Goal: Navigation & Orientation: Find specific page/section

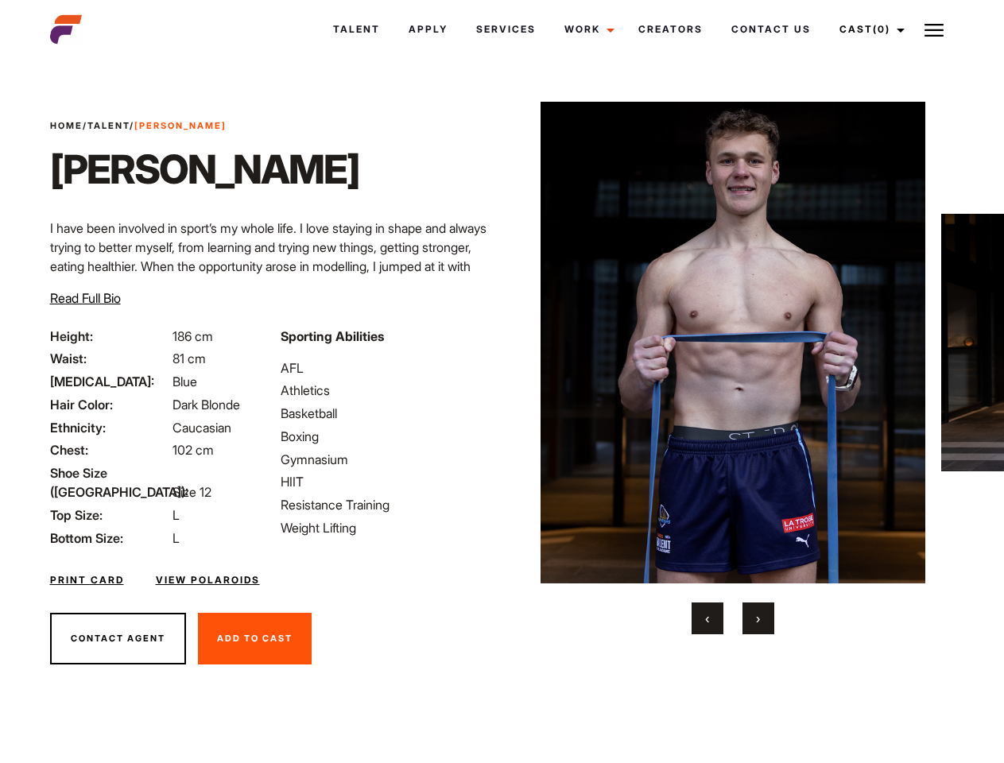
click at [867, 29] on link "Cast (0)" at bounding box center [869, 29] width 89 height 43
click at [934, 29] on img at bounding box center [934, 30] width 19 height 19
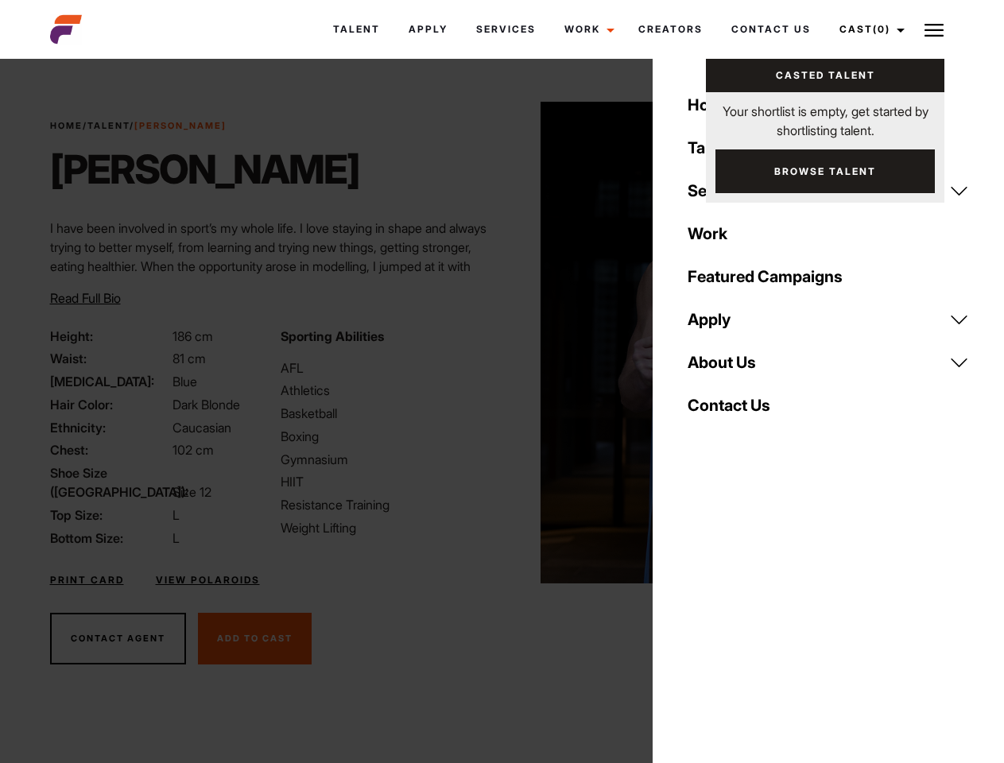
click at [732, 368] on img at bounding box center [734, 343] width 386 height 482
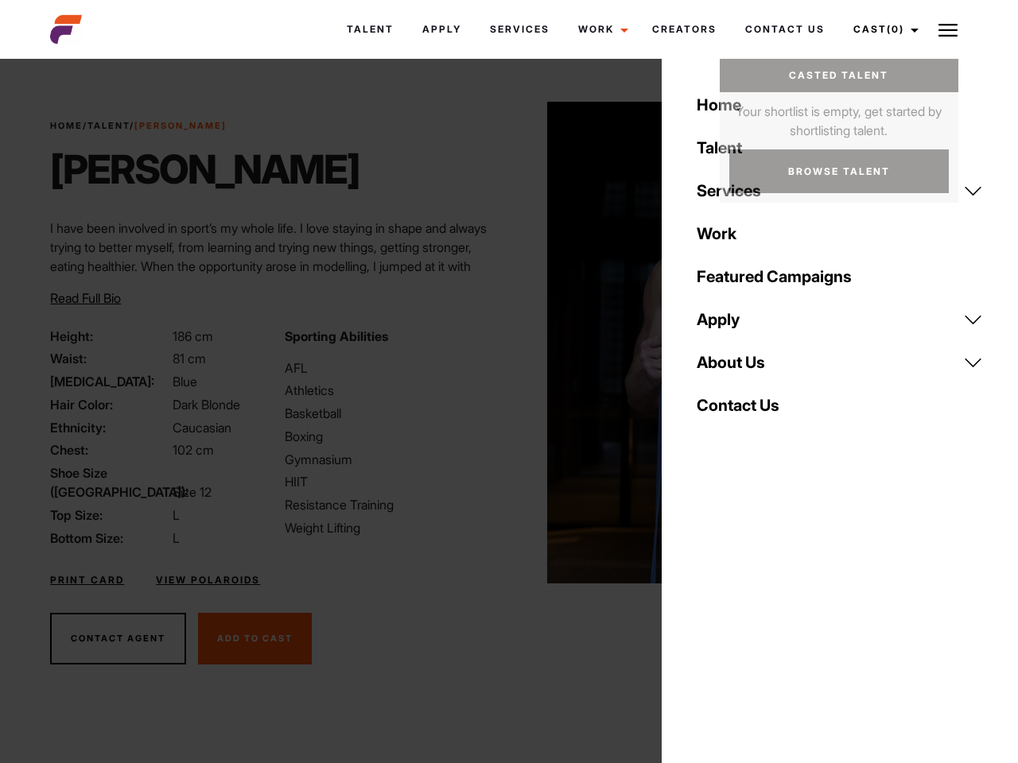
click at [502, 343] on div "Sporting Abilities AFL Athletics Basketball Boxing Gymnasium HIIT Resistance Tr…" at bounding box center [392, 437] width 234 height 221
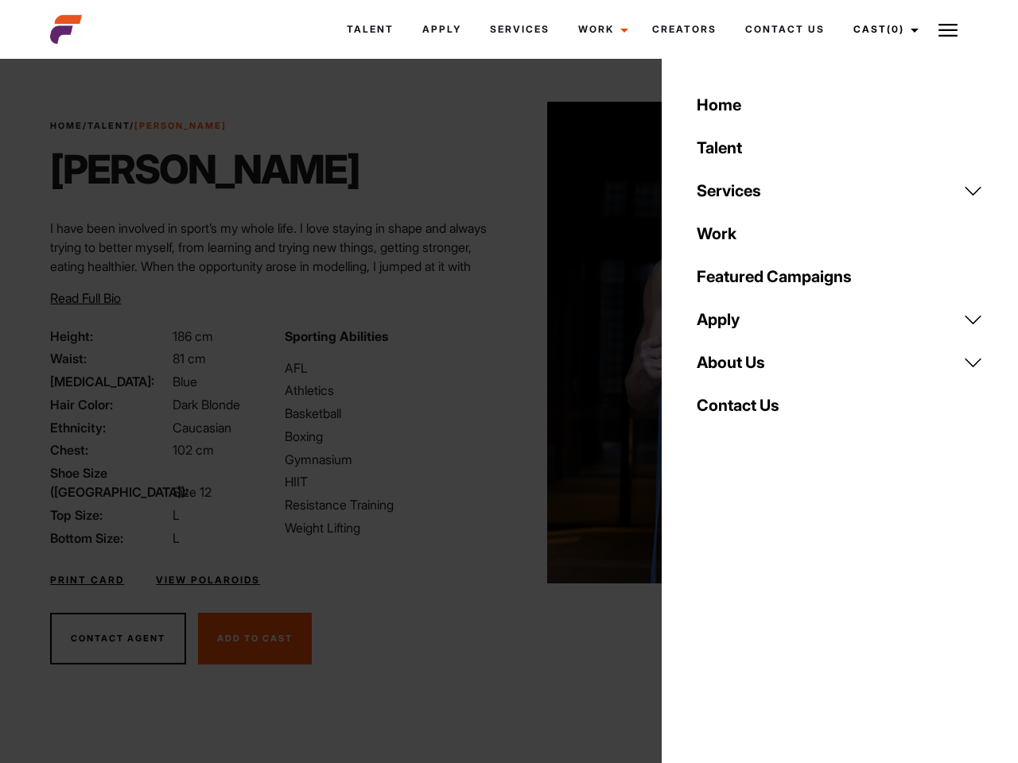
click at [708, 618] on button "‹" at bounding box center [717, 619] width 32 height 32
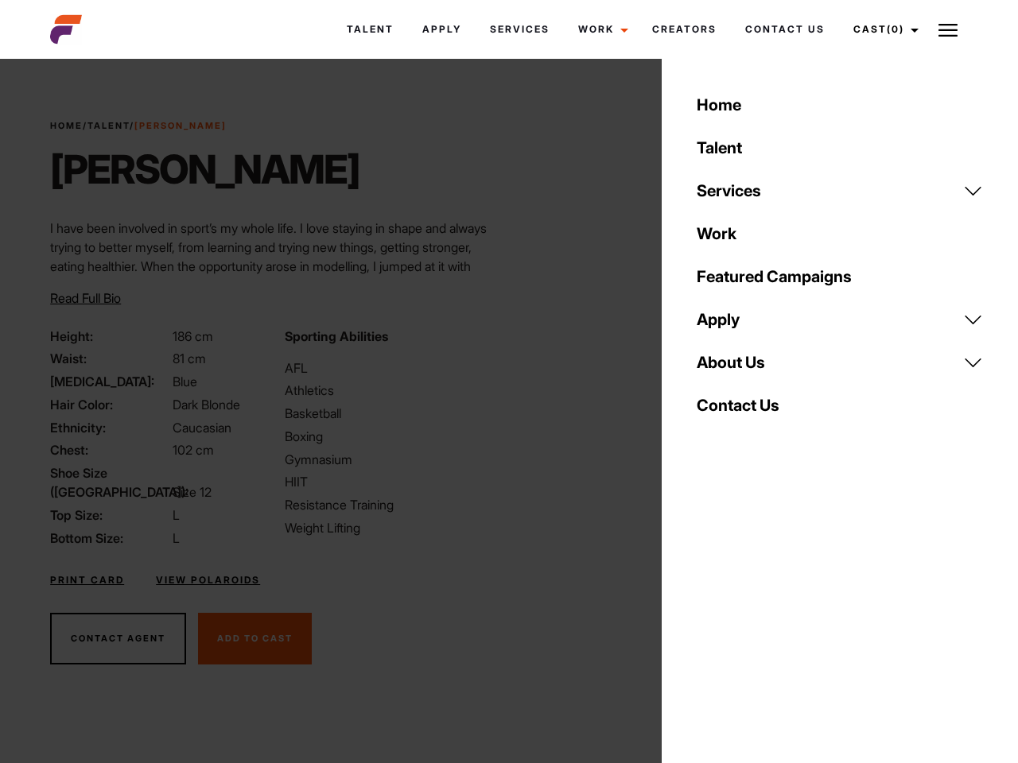
click at [758, 618] on div "Home Talent Services Talent Casting Photography Videography Creative Hair and M…" at bounding box center [839, 381] width 356 height 763
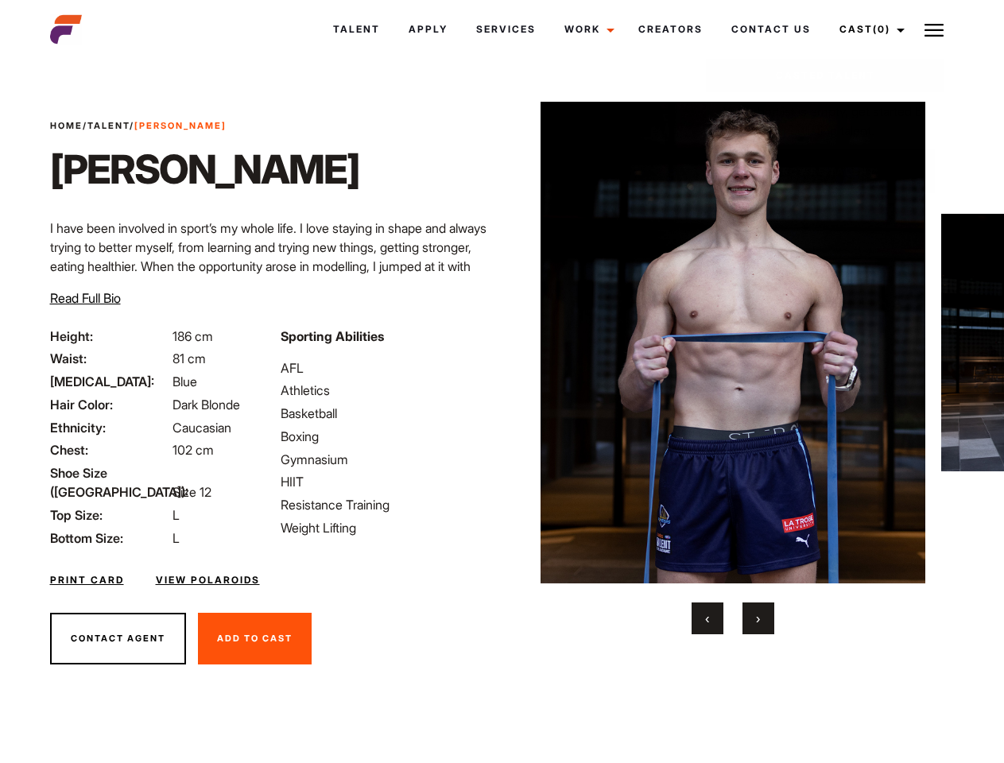
click at [867, 29] on link "Cast (0)" at bounding box center [869, 29] width 89 height 43
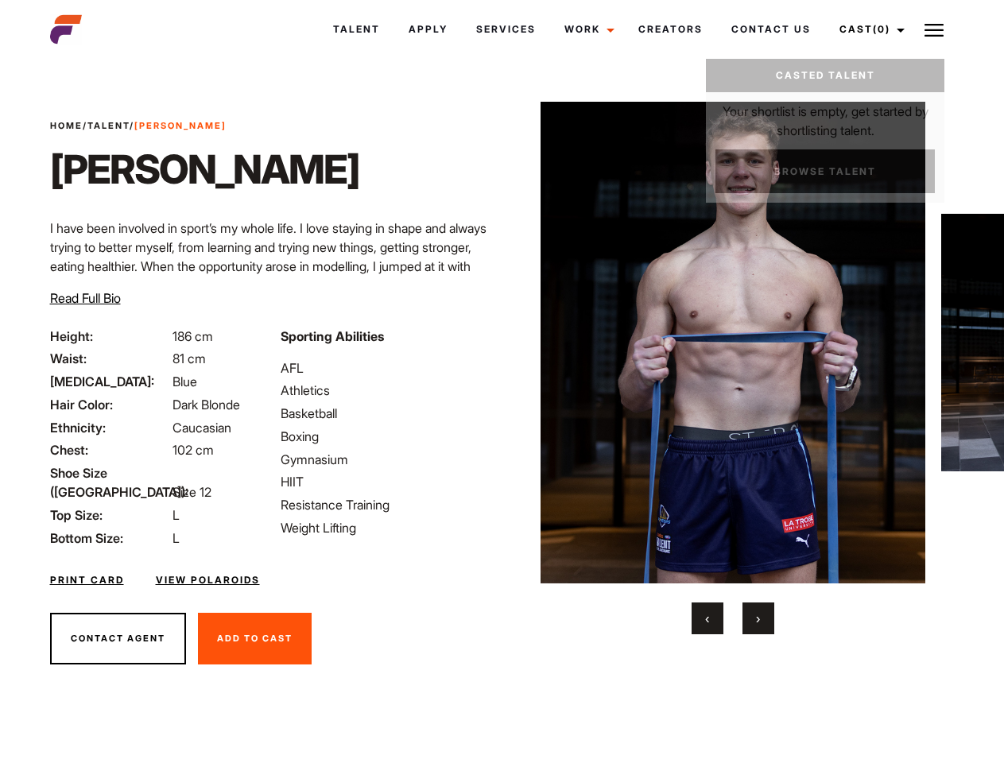
click at [934, 29] on img at bounding box center [934, 30] width 19 height 19
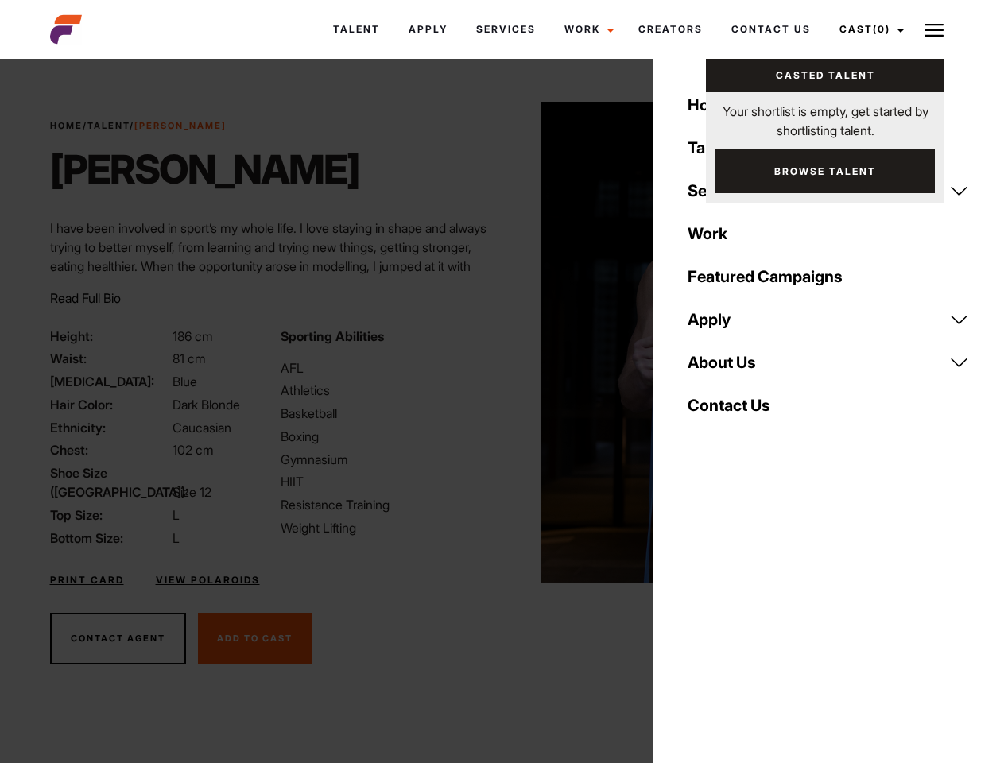
click at [732, 368] on img at bounding box center [734, 343] width 386 height 482
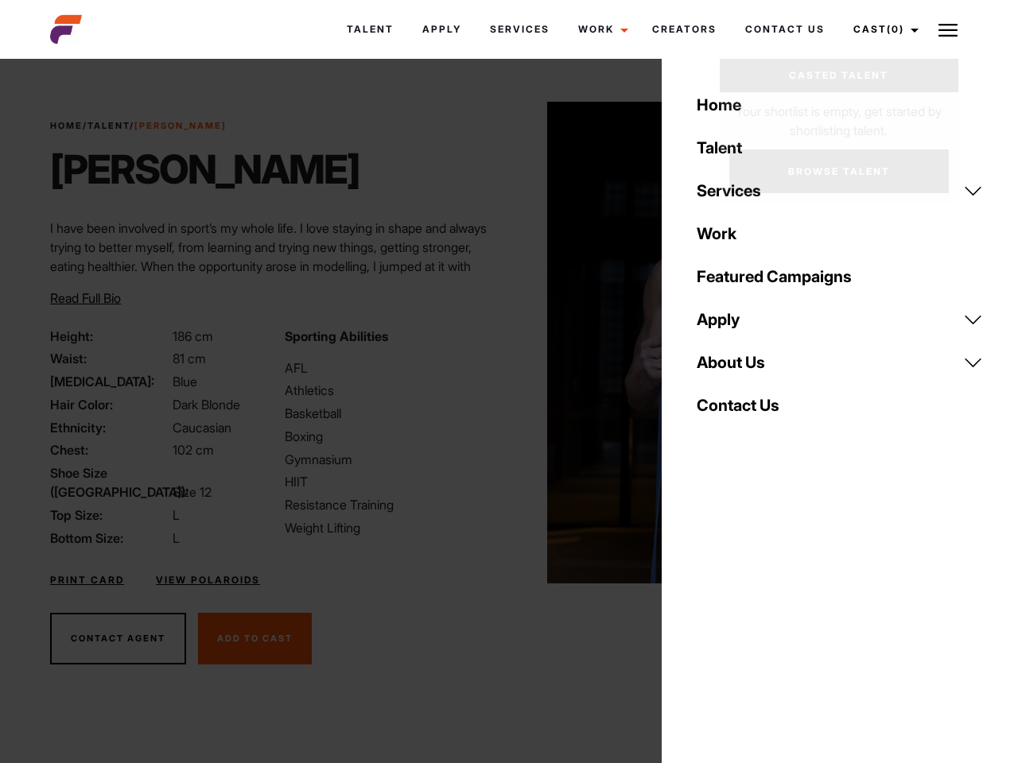
click at [502, 343] on div "Sporting Abilities AFL Athletics Basketball Boxing Gymnasium HIIT Resistance Tr…" at bounding box center [392, 437] width 234 height 221
click at [708, 618] on button "‹" at bounding box center [717, 619] width 32 height 32
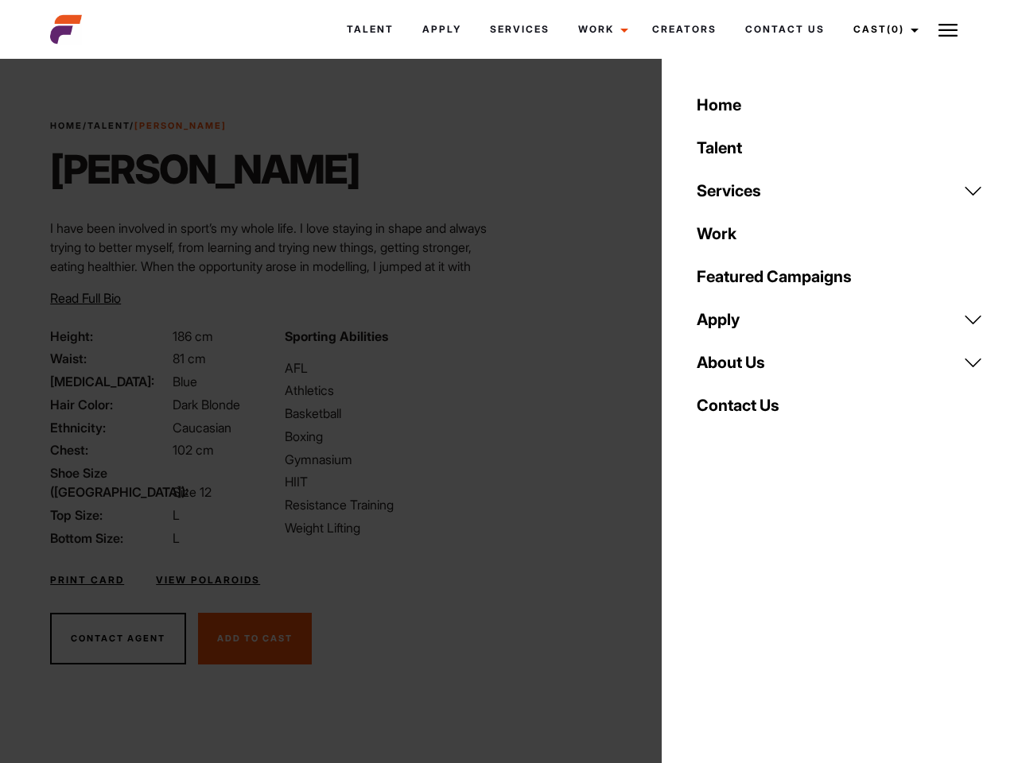
click at [758, 618] on div "Home Talent Services Talent Casting Photography Videography Creative Hair and M…" at bounding box center [839, 381] width 356 height 763
